Goal: Find specific page/section: Find specific page/section

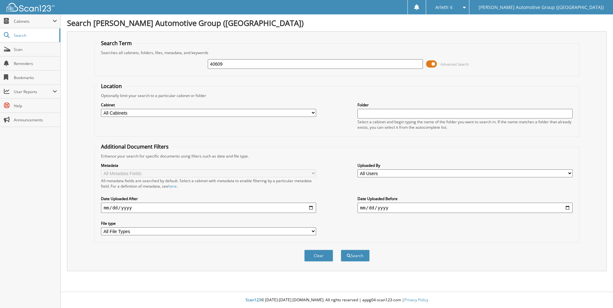
type input "40609"
click at [341, 250] on button "Search" at bounding box center [355, 256] width 29 height 12
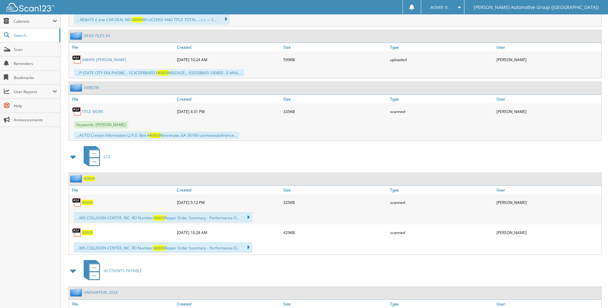
scroll to position [513, 0]
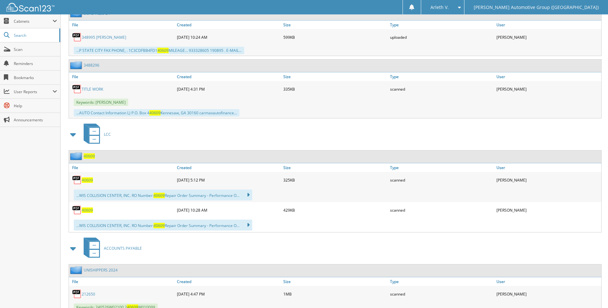
click at [91, 157] on span "40609" at bounding box center [89, 156] width 11 height 5
